Goal: Check status

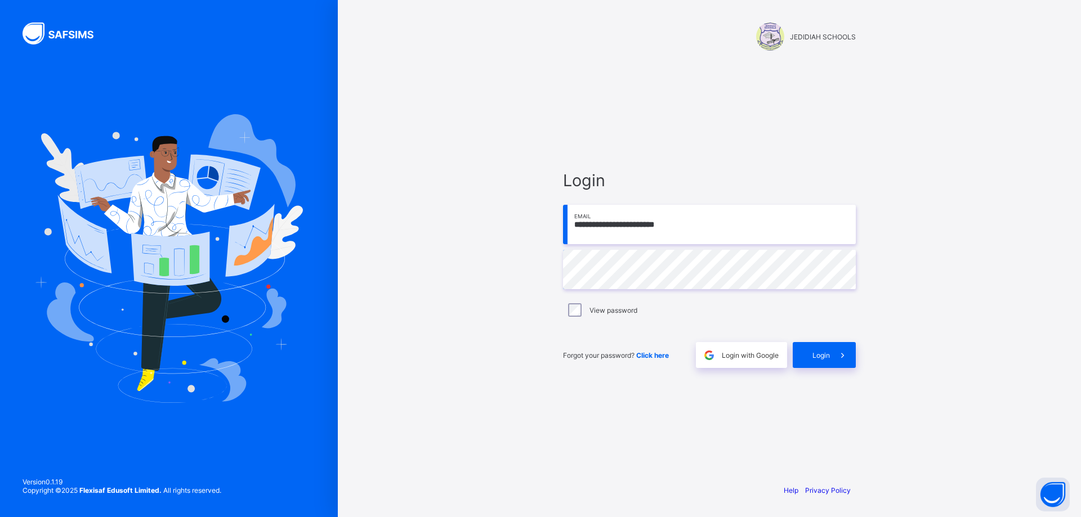
click at [694, 223] on input "**********" at bounding box center [709, 224] width 293 height 39
type input "**********"
click at [814, 357] on span "Login" at bounding box center [820, 355] width 17 height 8
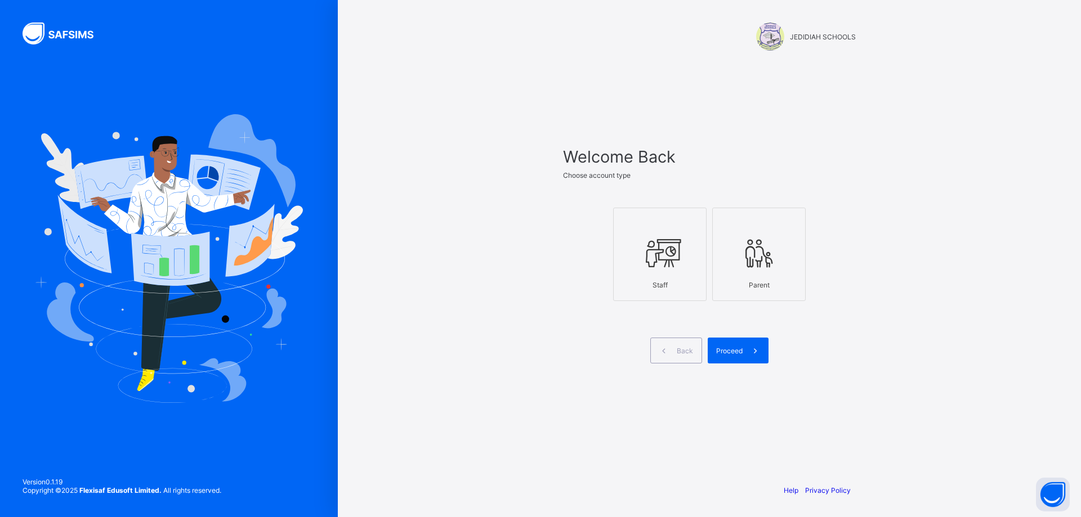
click at [660, 271] on div at bounding box center [659, 253] width 81 height 44
click at [733, 359] on div "Proceed" at bounding box center [738, 351] width 61 height 26
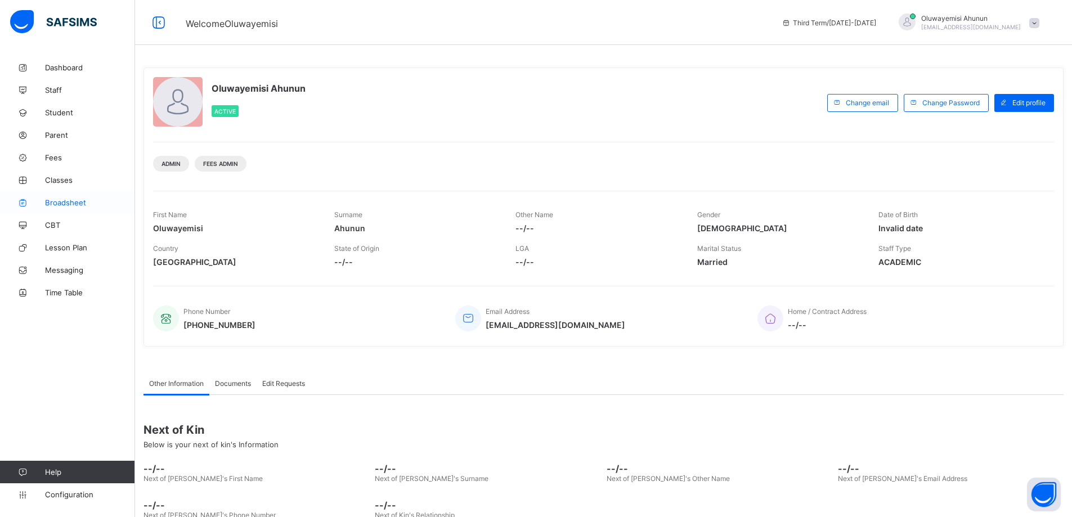
click at [73, 204] on span "Broadsheet" at bounding box center [90, 202] width 90 height 9
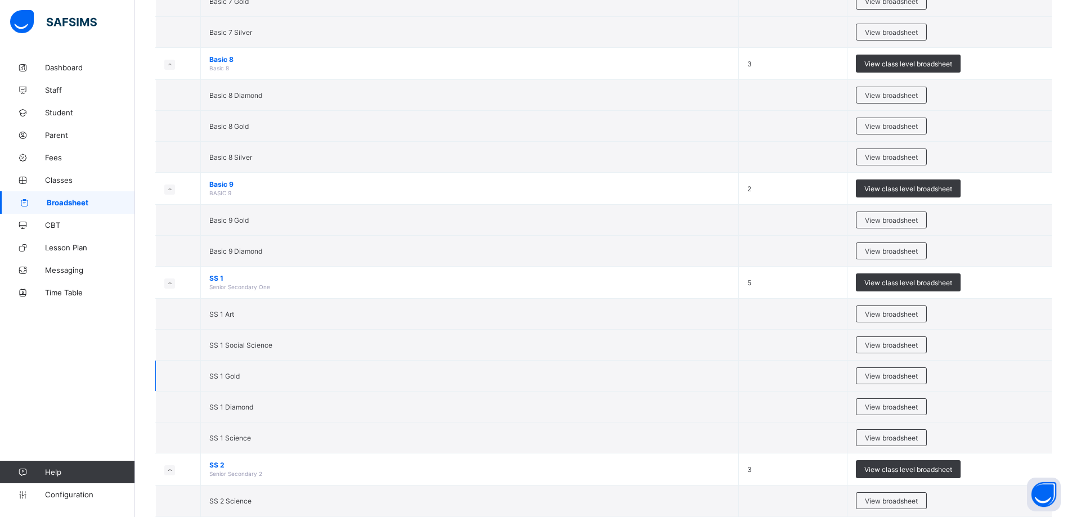
scroll to position [1745, 0]
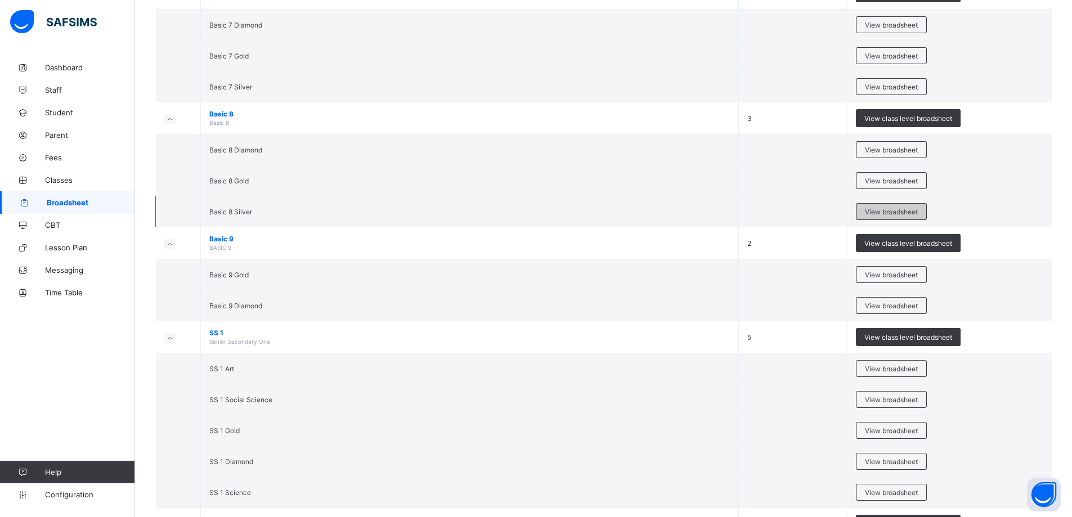
click at [888, 209] on span "View broadsheet" at bounding box center [891, 212] width 53 height 8
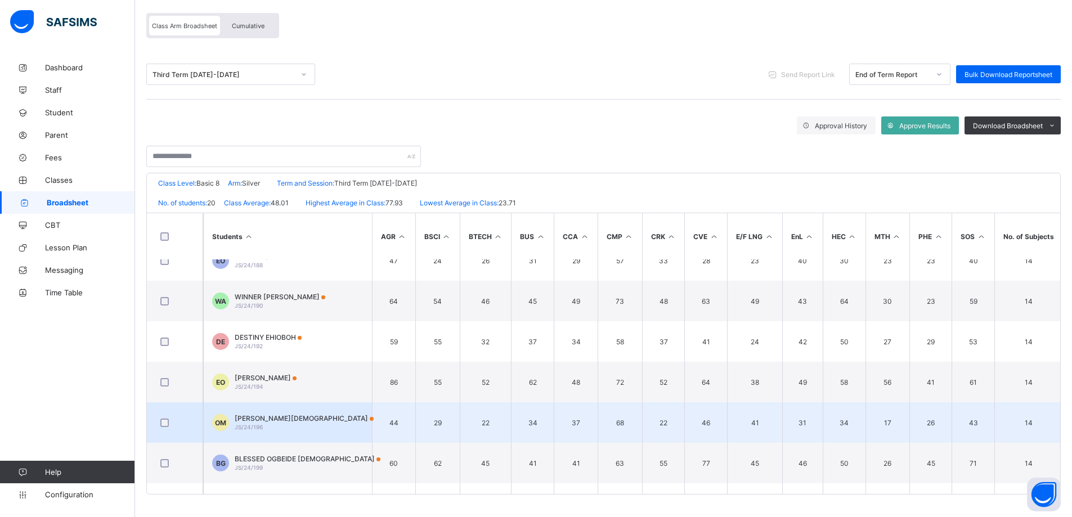
scroll to position [507, 0]
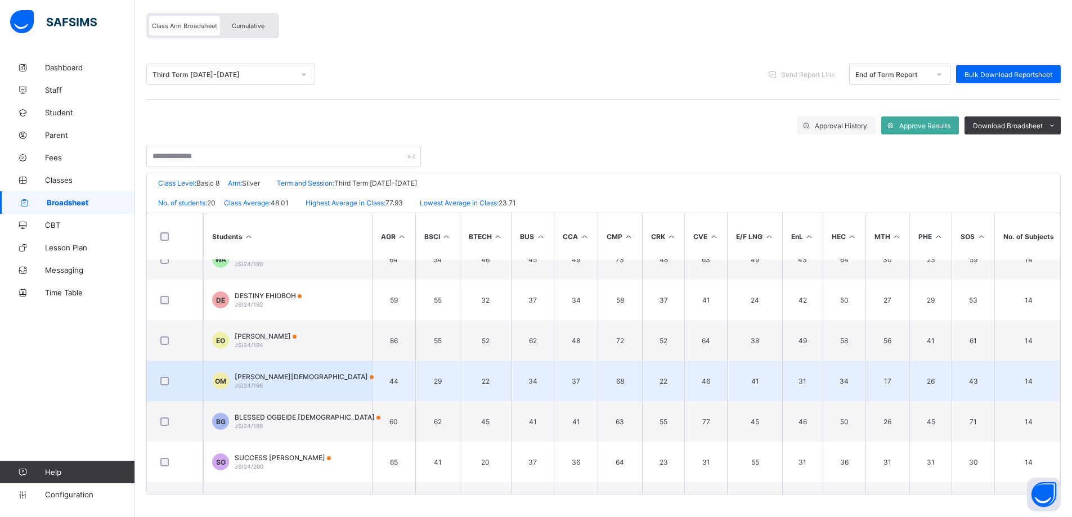
click at [261, 378] on span "[PERSON_NAME][DEMOGRAPHIC_DATA]" at bounding box center [304, 377] width 139 height 8
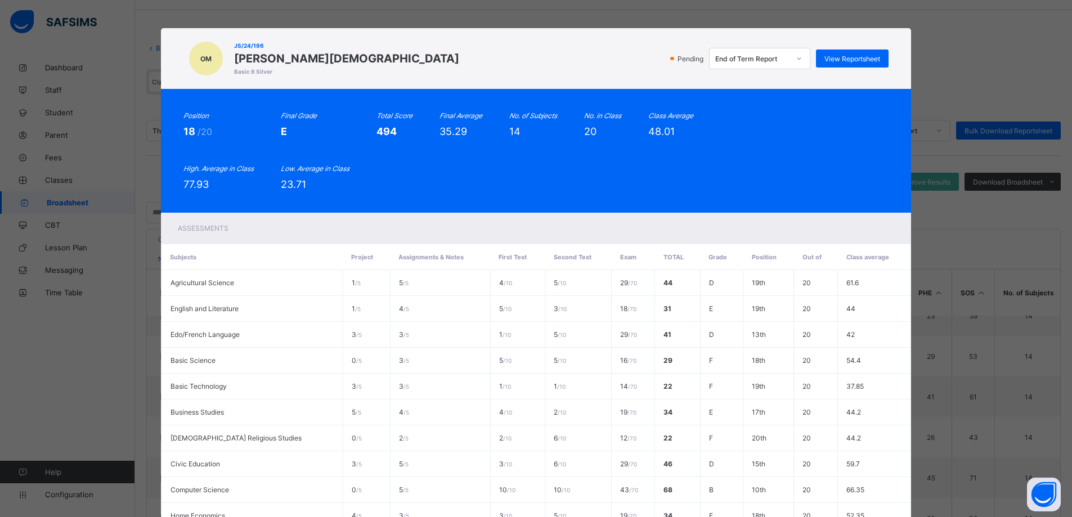
scroll to position [0, 0]
